Goal: Navigation & Orientation: Find specific page/section

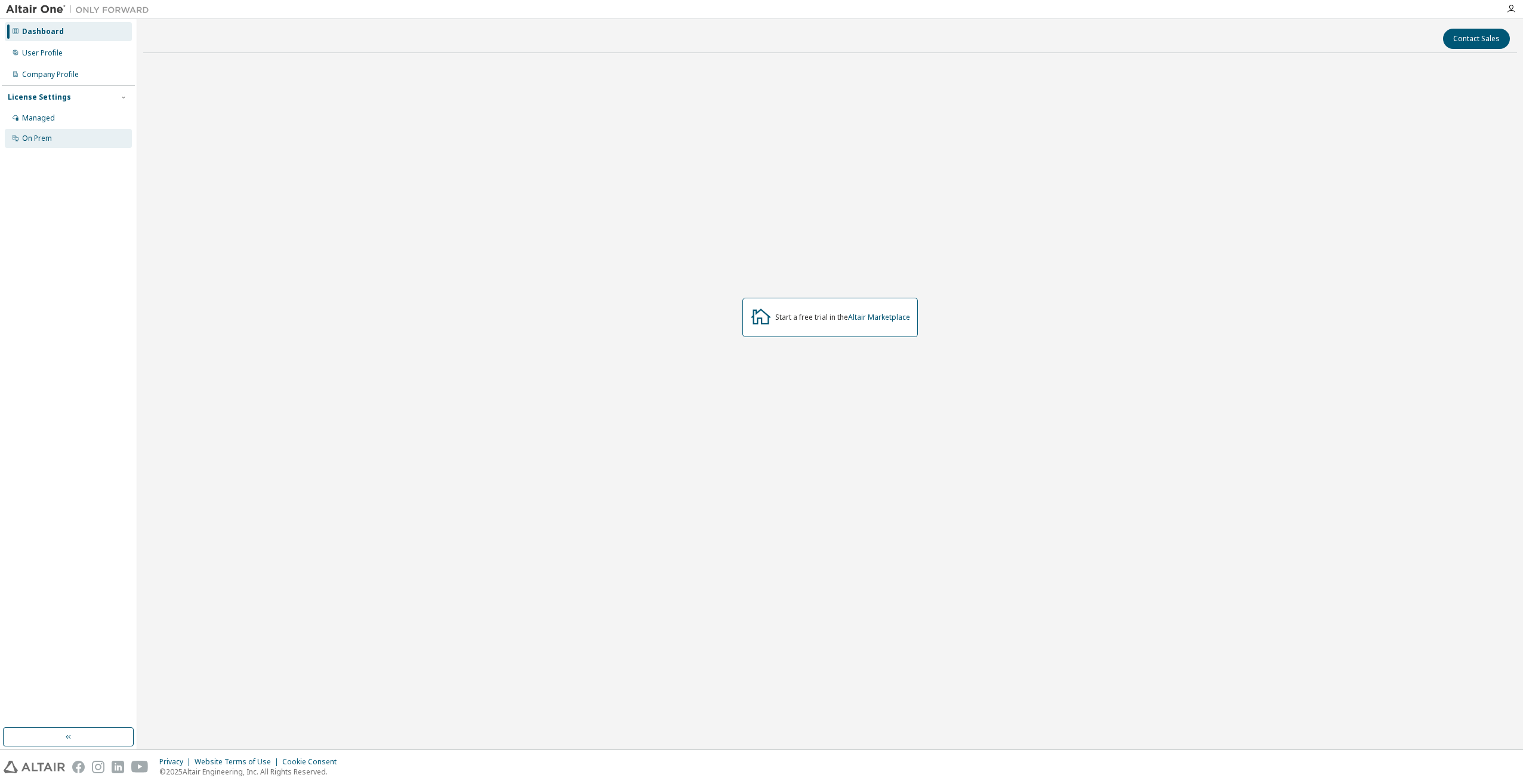
click at [44, 138] on div "On Prem" at bounding box center [36, 138] width 30 height 10
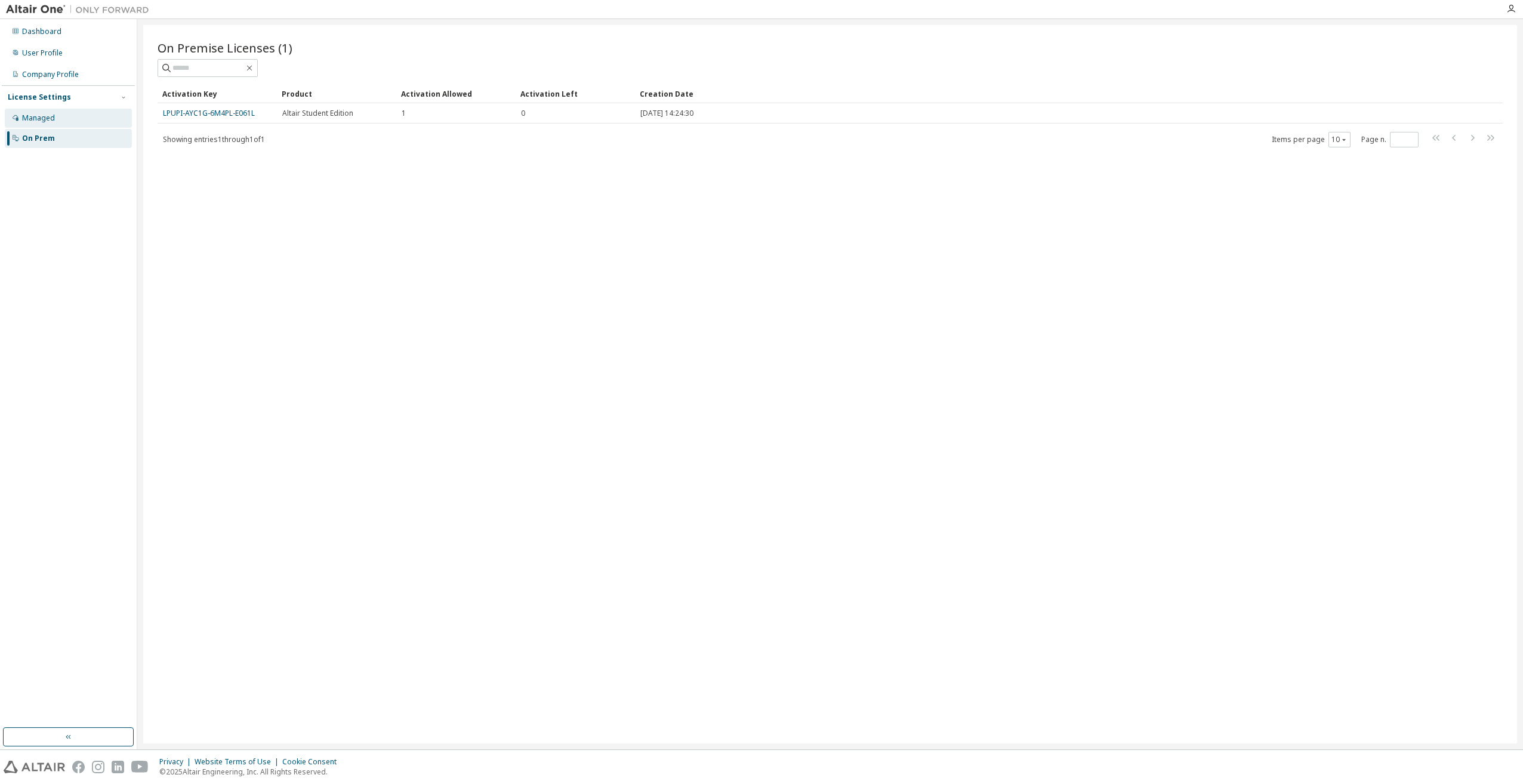
click at [45, 117] on div "Managed" at bounding box center [38, 118] width 33 height 10
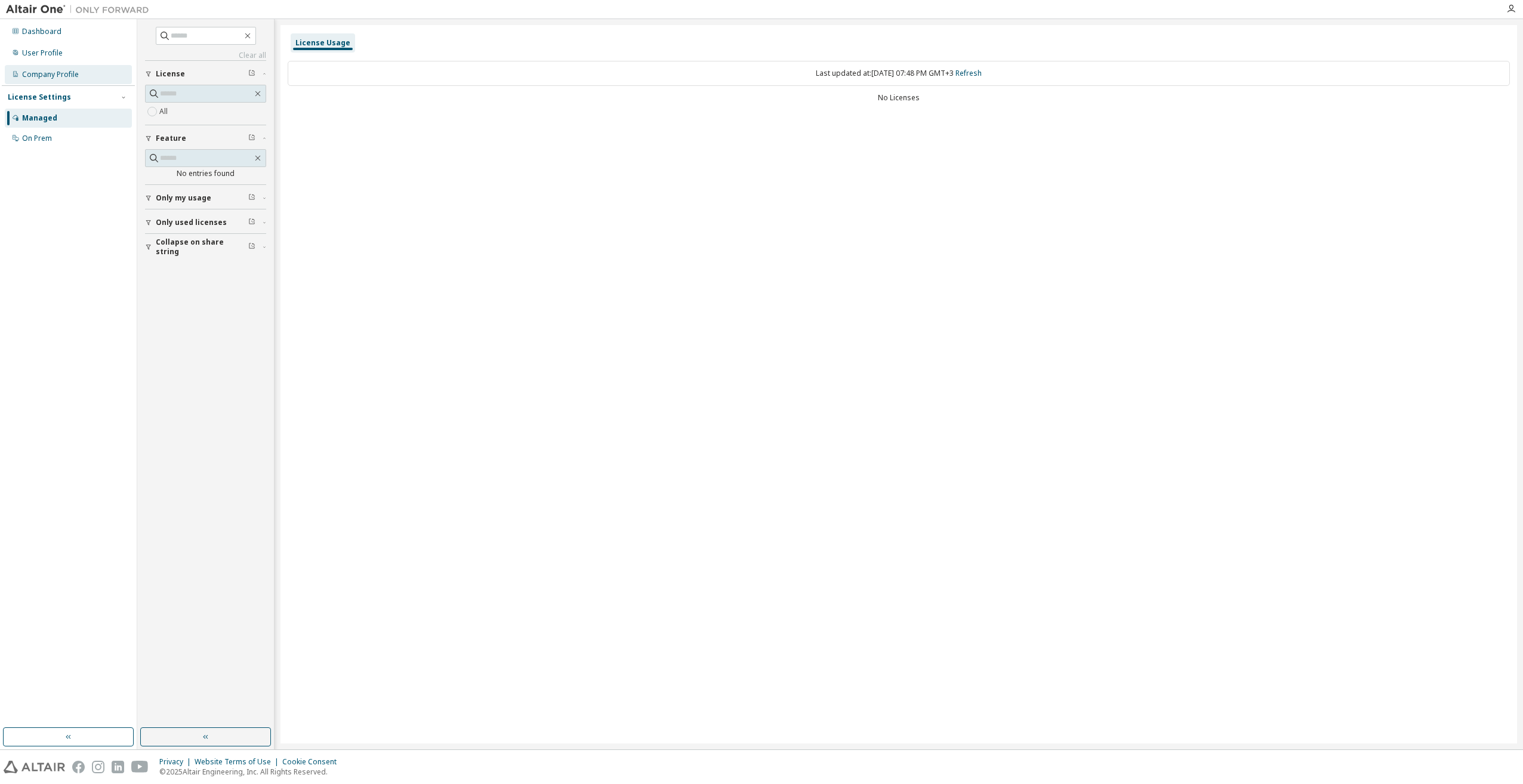
click at [48, 75] on div "Company Profile" at bounding box center [50, 75] width 56 height 10
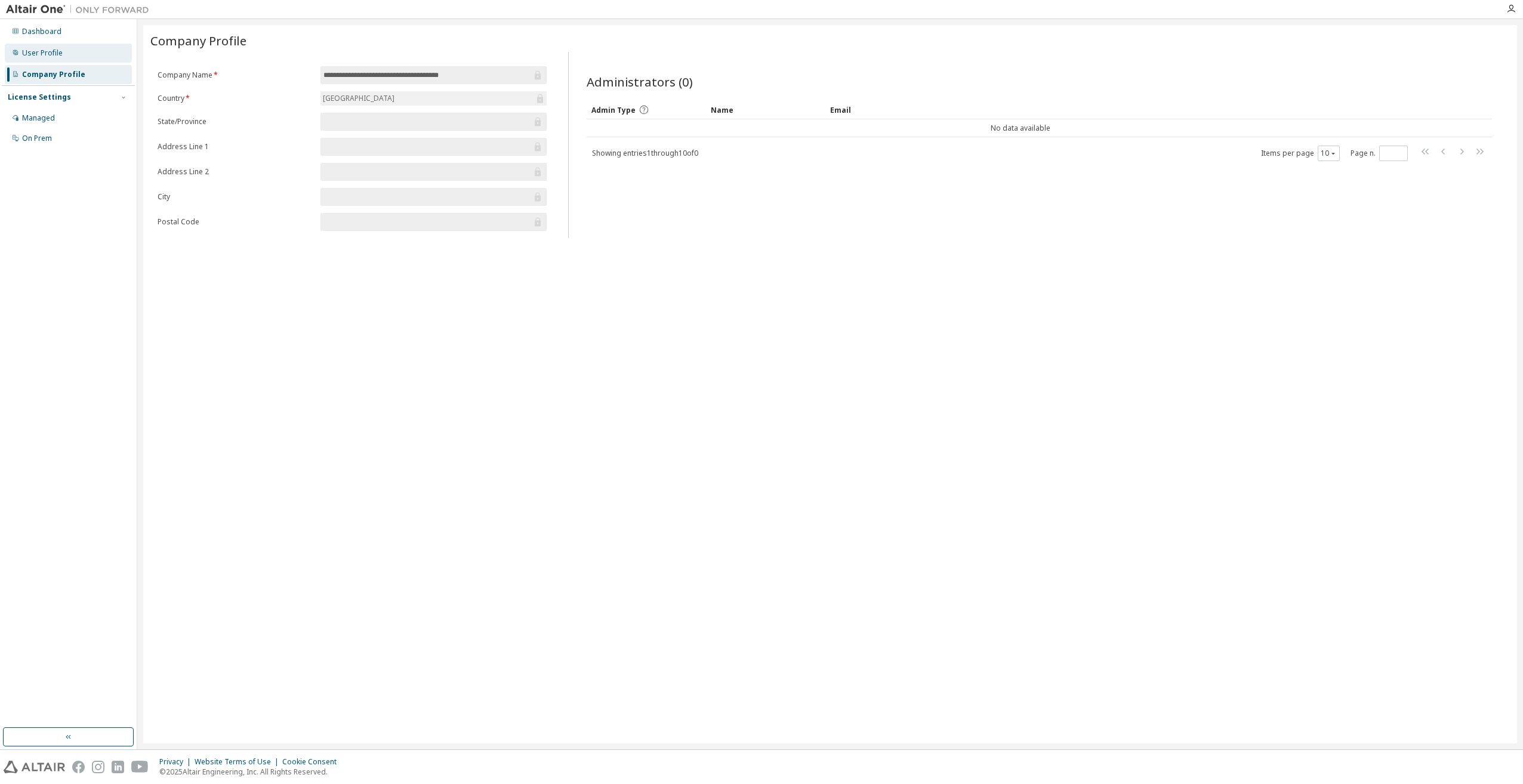
click at [52, 61] on div "User Profile" at bounding box center [68, 53] width 127 height 19
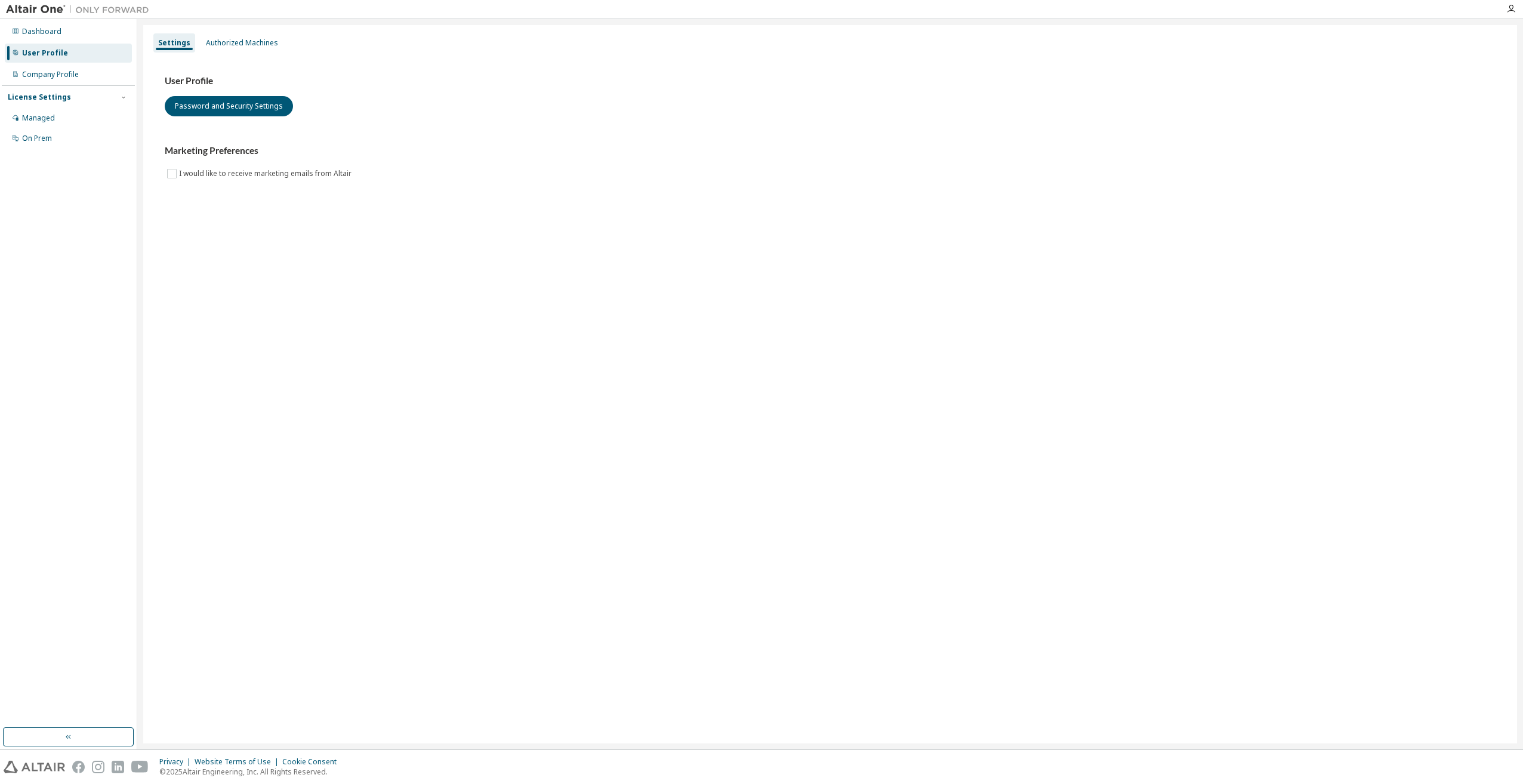
click at [54, 42] on div "Dashboard User Profile Company Profile License Settings Managed On Prem" at bounding box center [68, 85] width 133 height 128
click at [55, 37] on div "Dashboard" at bounding box center [68, 31] width 127 height 19
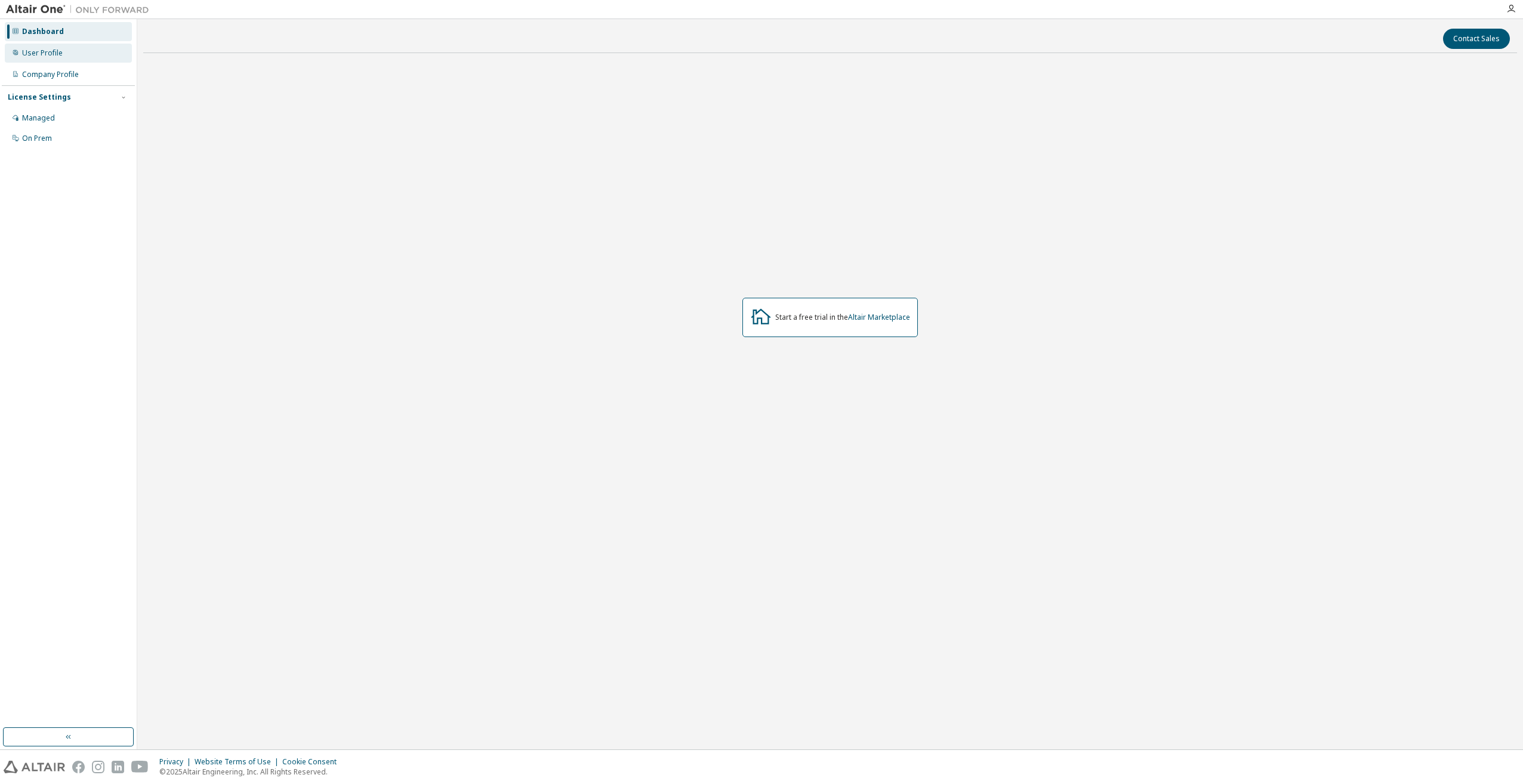
click at [55, 54] on div "User Profile" at bounding box center [42, 53] width 40 height 10
